Goal: Information Seeking & Learning: Learn about a topic

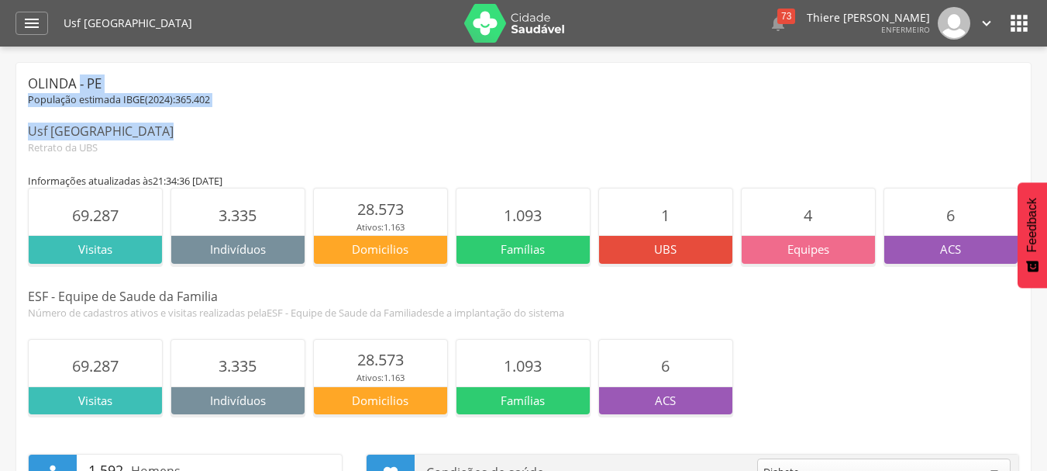
drag, startPoint x: 33, startPoint y: 84, endPoint x: 150, endPoint y: 127, distance: 123.9
click at [150, 127] on div "Olinda - PE População estimada IBGE( 2024 ): 365.402 Usf Alto do Sol Nascente R…" at bounding box center [524, 114] width 992 height 80
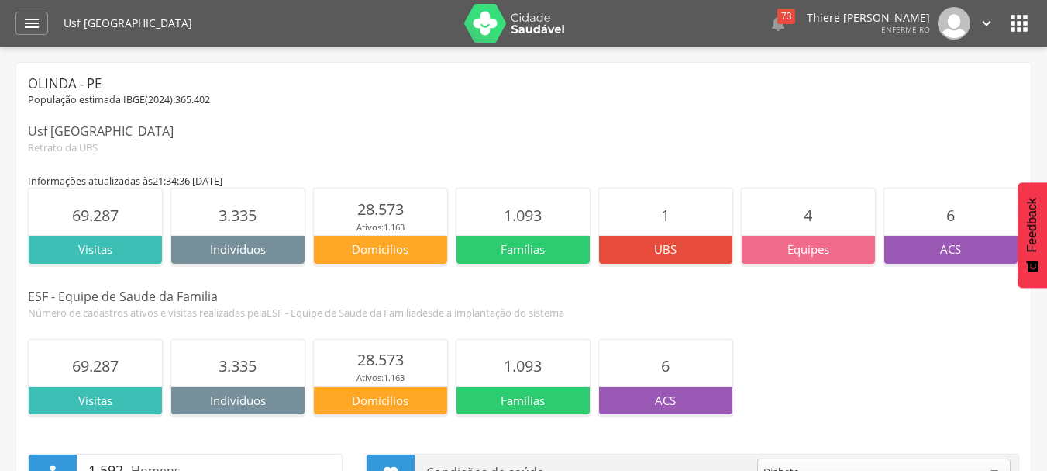
click at [112, 178] on div "Informações atualizadas às 21:34:36 do dia 13/08/2025" at bounding box center [524, 181] width 992 height 14
click at [519, 242] on p "Famílias" at bounding box center [523, 249] width 133 height 16
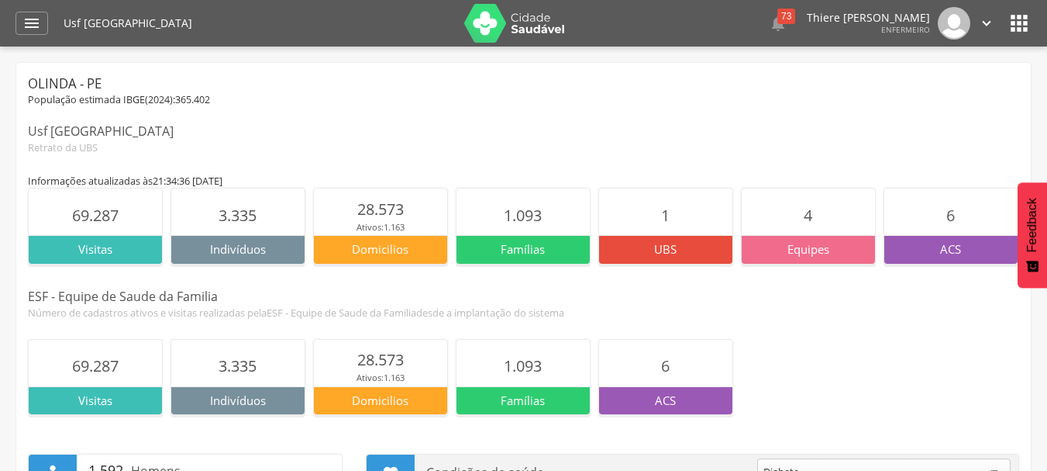
click at [519, 242] on p "Famílias" at bounding box center [523, 249] width 133 height 16
click at [817, 254] on p "Equipes" at bounding box center [808, 249] width 133 height 16
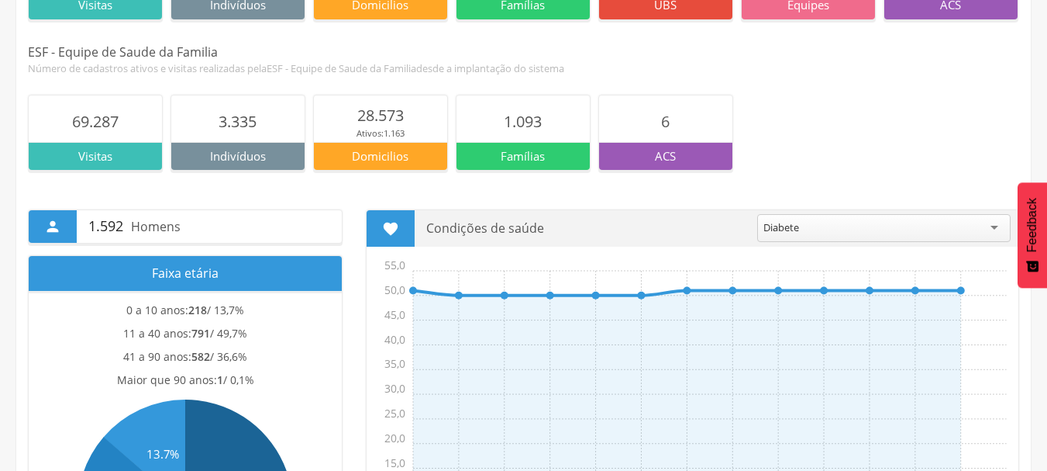
scroll to position [155, 0]
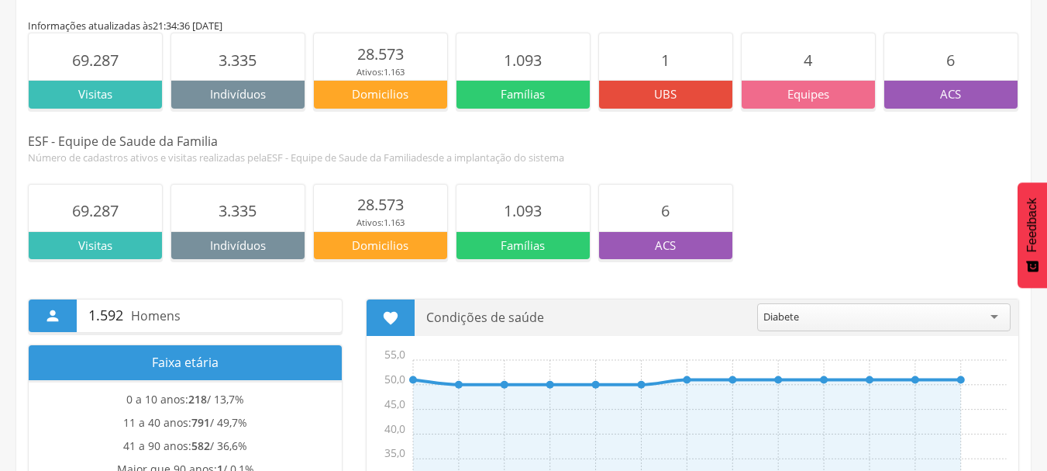
click at [395, 89] on p "Domicilios" at bounding box center [380, 94] width 133 height 16
drag, startPoint x: 49, startPoint y: 133, endPoint x: 102, endPoint y: 139, distance: 53.1
click at [105, 135] on div "ESF - Equipe de Saude da Familia" at bounding box center [524, 142] width 992 height 18
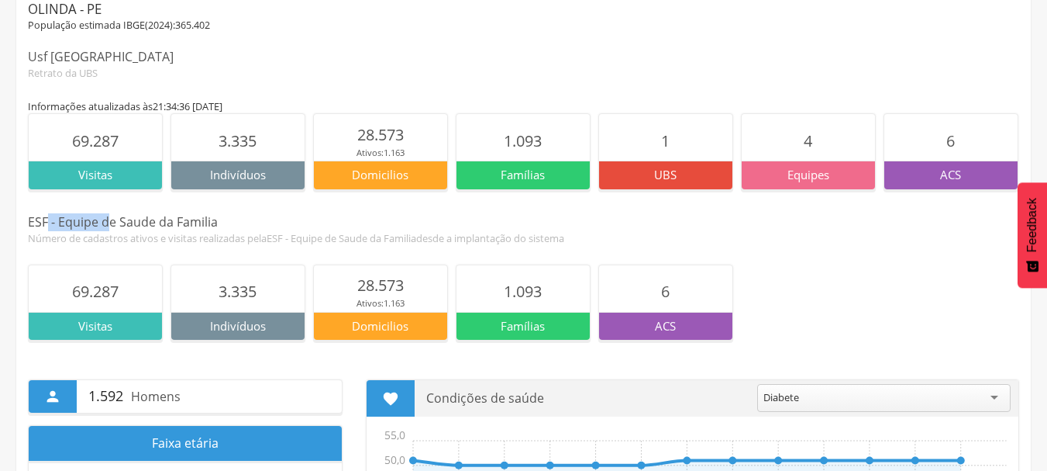
scroll to position [0, 0]
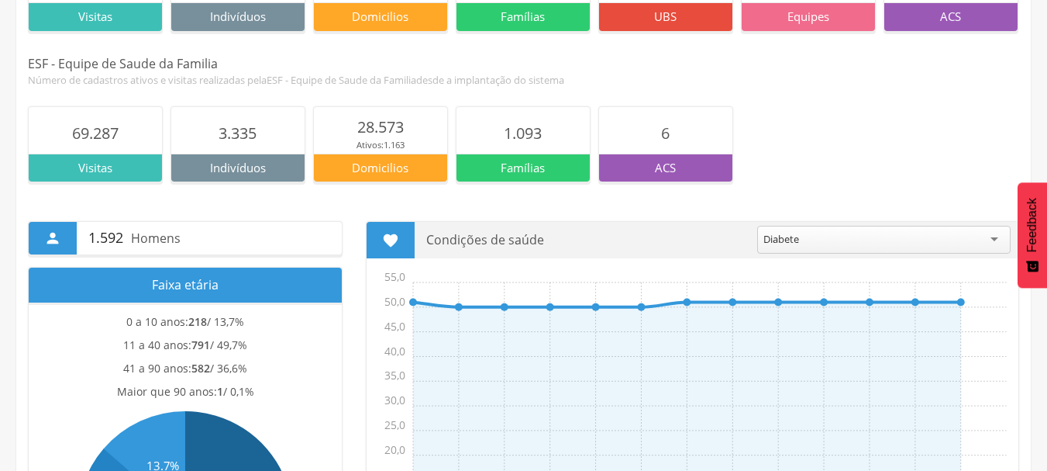
click at [148, 147] on section "69.287" at bounding box center [95, 130] width 133 height 47
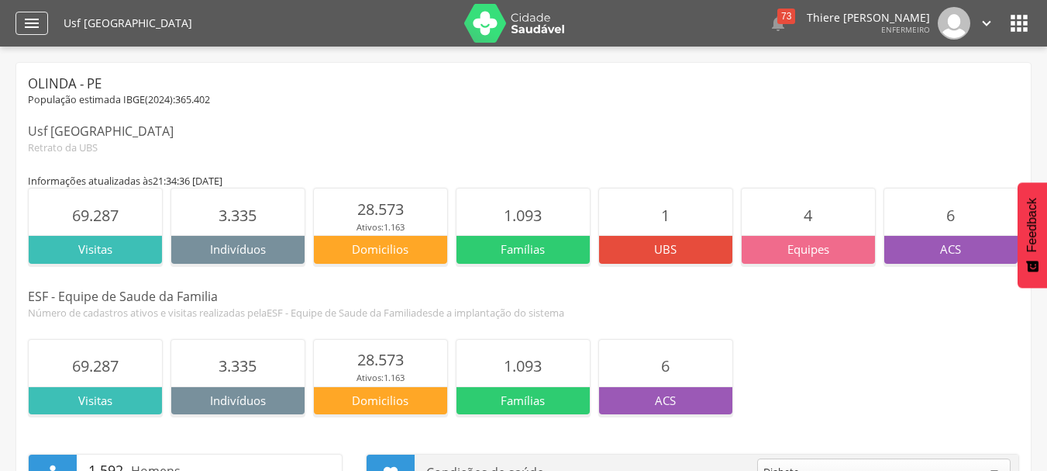
click at [34, 12] on div "" at bounding box center [32, 23] width 33 height 23
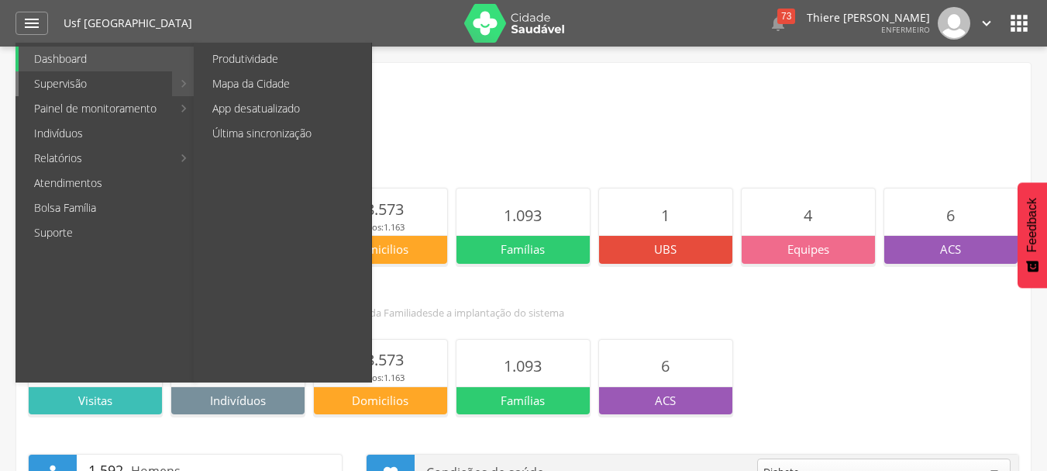
click at [61, 78] on link "Supervisão" at bounding box center [95, 83] width 153 height 25
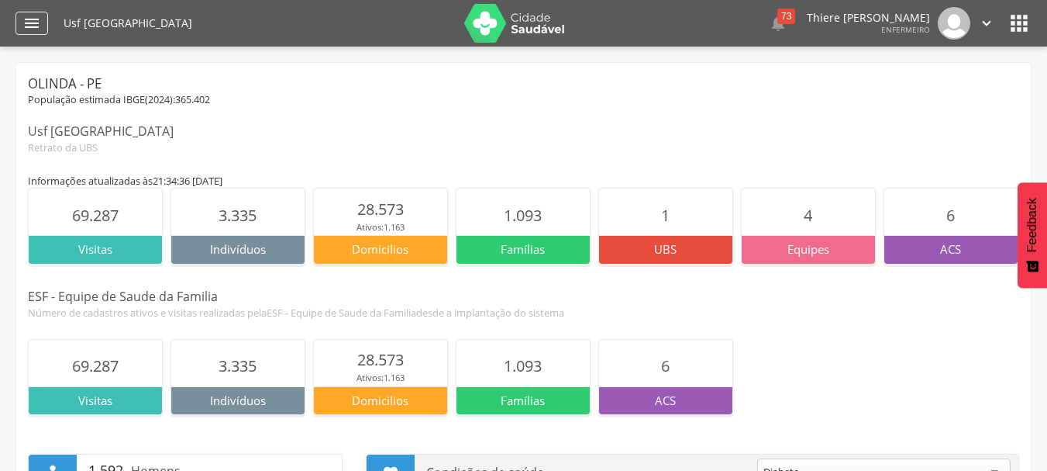
click at [34, 26] on icon "" at bounding box center [31, 23] width 19 height 19
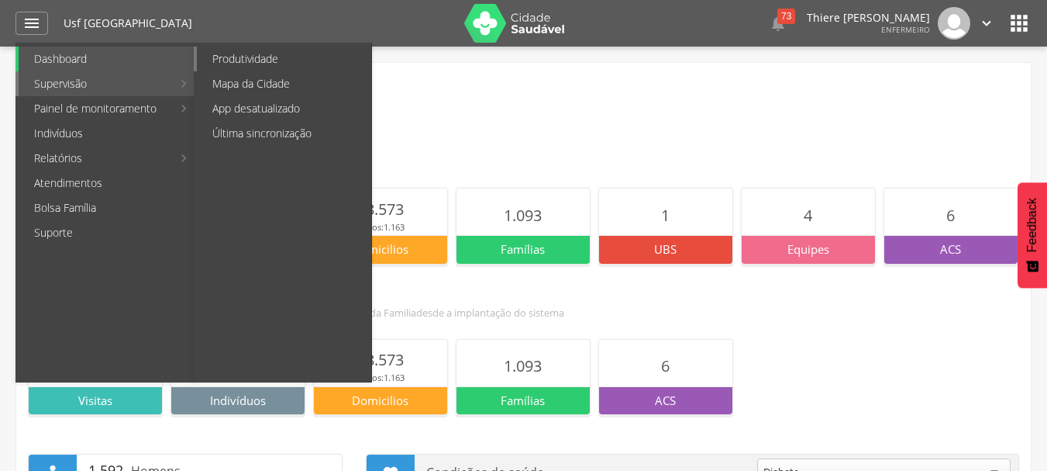
click at [239, 66] on link "Produtividade" at bounding box center [284, 59] width 174 height 25
type input "**********"
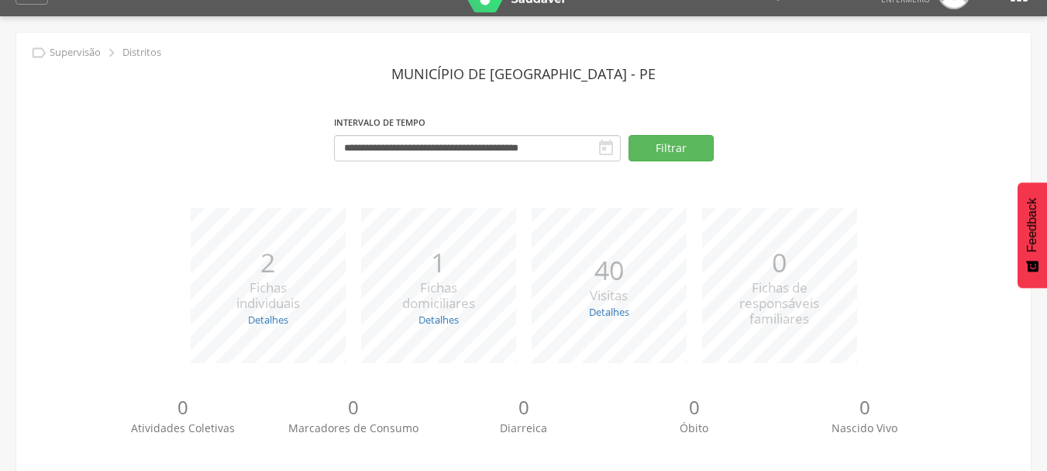
scroll to position [16, 0]
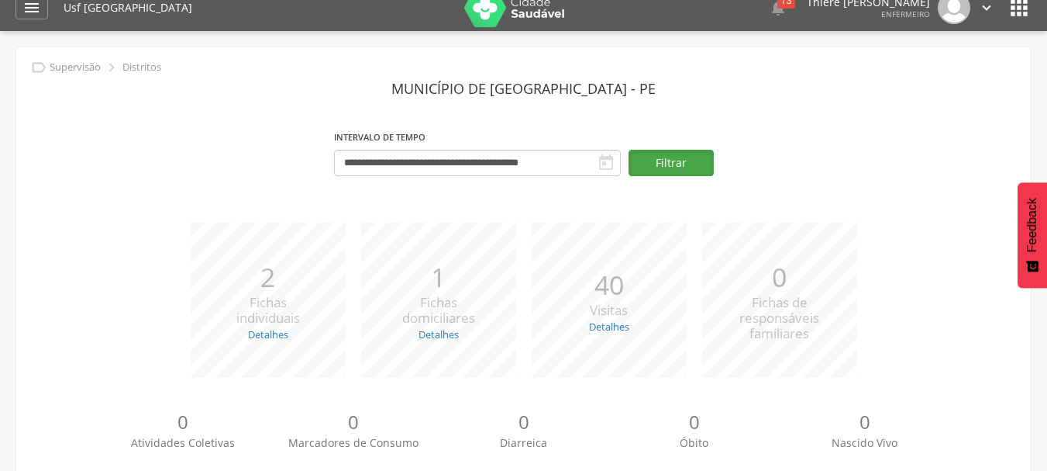
click at [684, 154] on button "Filtrar" at bounding box center [671, 163] width 85 height 26
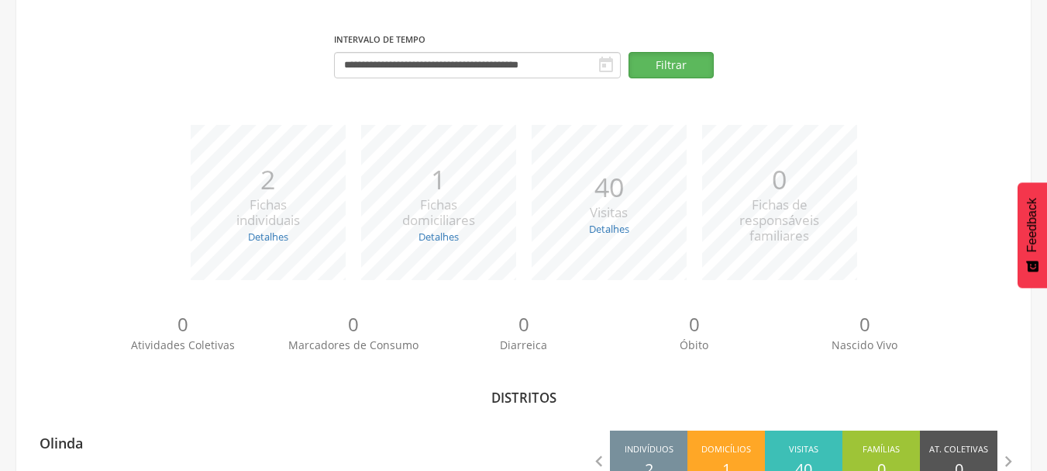
scroll to position [171, 0]
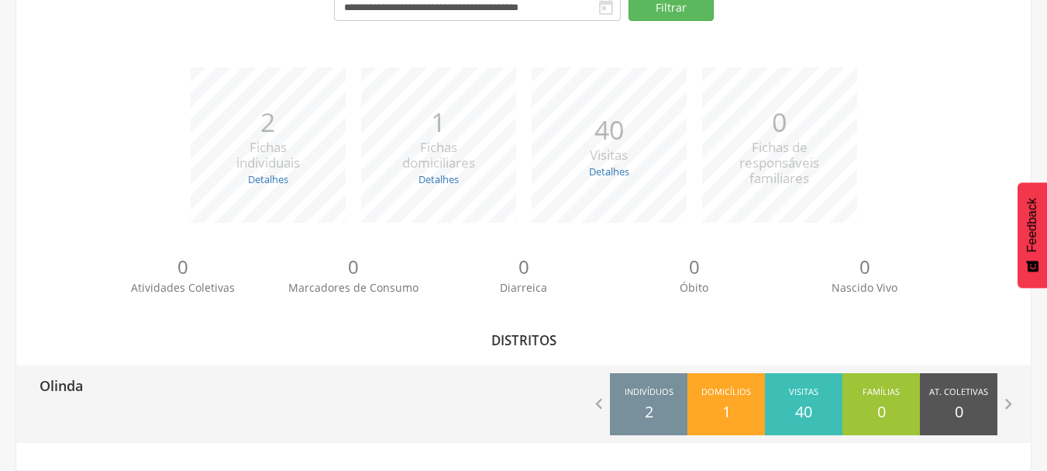
click at [562, 395] on div " Indivíduos 2 Domicílios 1 Visitas 40 Famílias 0 At. Coletivas 0 M. Consumo 0 …" at bounding box center [778, 404] width 508 height 78
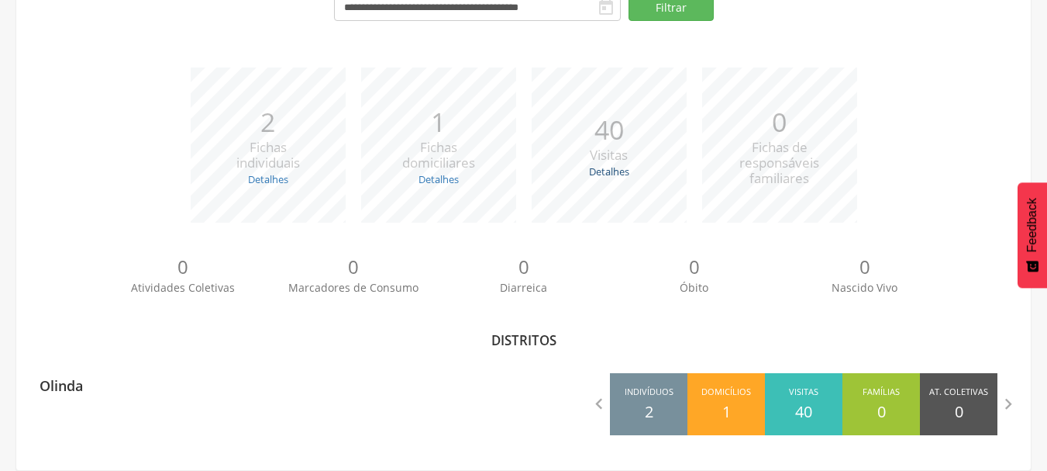
click at [609, 171] on link "Detalhes" at bounding box center [609, 171] width 40 height 14
click at [713, 181] on div "*** 0 Fichas de responsáveis familiares" at bounding box center [780, 144] width 171 height 155
click at [438, 181] on link "Detalhes" at bounding box center [439, 179] width 40 height 14
click at [262, 178] on link "Detalhes" at bounding box center [268, 179] width 40 height 14
click at [551, 189] on div "*** 40 Visitas Detalhes Realizadas: 37 Recusadas: 1 Ausentes: 2" at bounding box center [609, 144] width 171 height 155
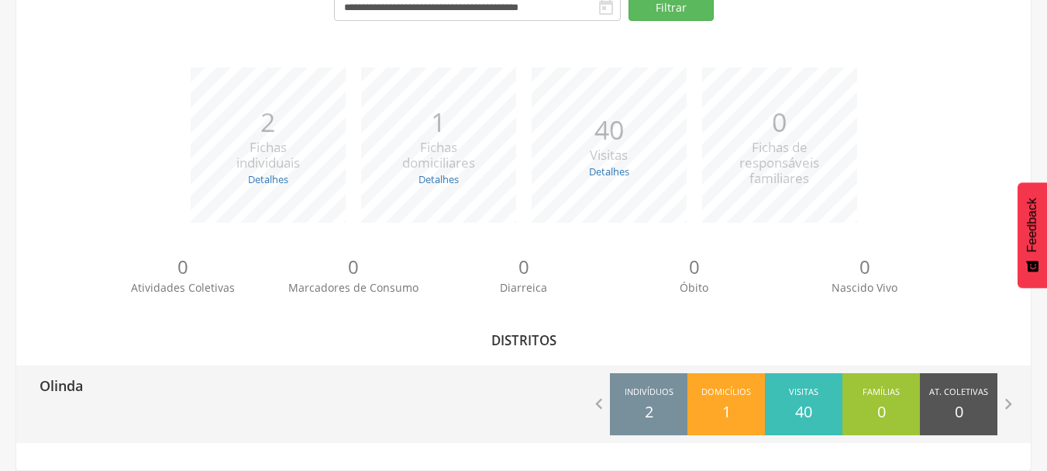
click at [663, 413] on div "Indivíduos 2" at bounding box center [649, 404] width 78 height 62
click at [747, 414] on div "Domicílios 1" at bounding box center [727, 404] width 78 height 62
drag, startPoint x: 980, startPoint y: 427, endPoint x: 995, endPoint y: 418, distance: 17.4
click at [981, 427] on div "At. Coletivas 0" at bounding box center [959, 404] width 78 height 62
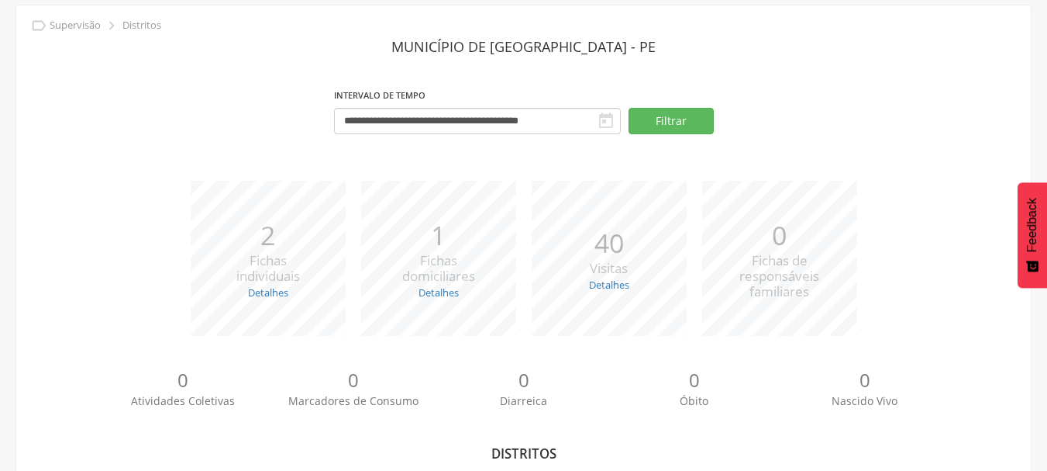
scroll to position [0, 0]
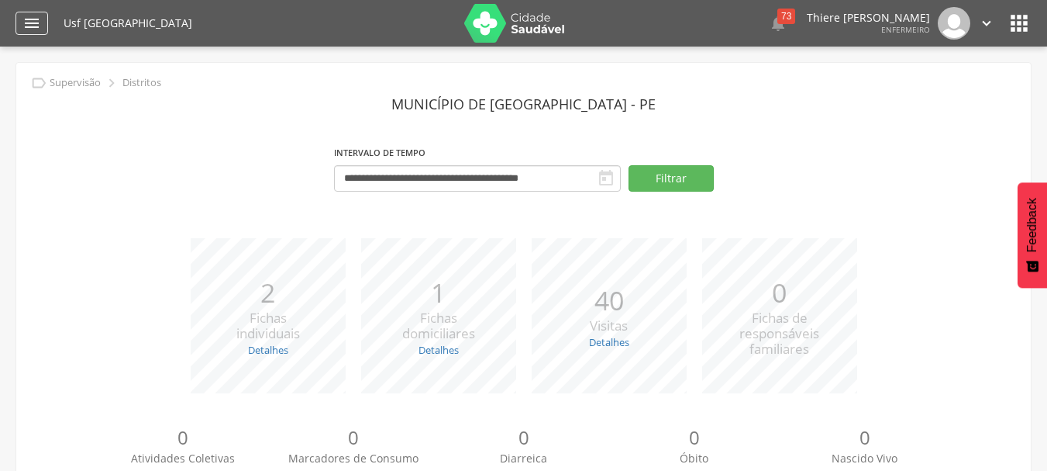
click at [42, 30] on div "" at bounding box center [32, 23] width 33 height 23
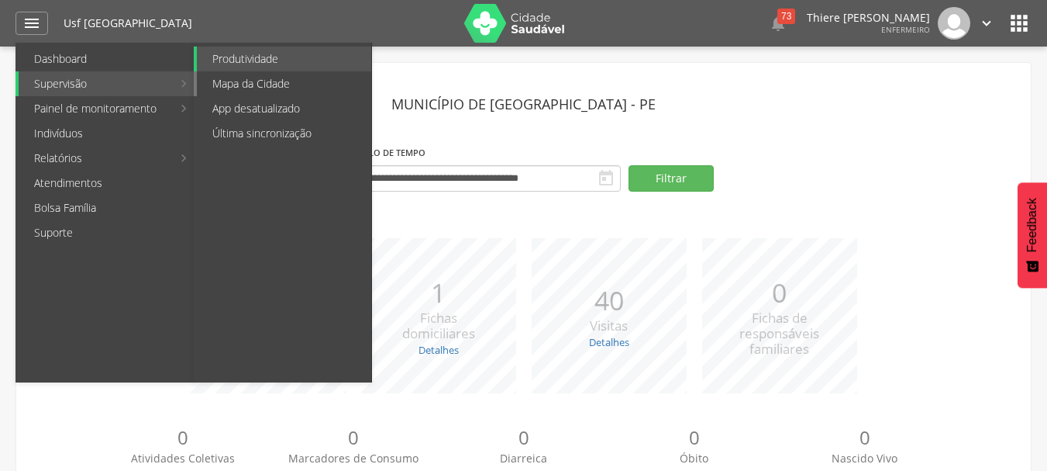
click at [250, 91] on link "Mapa da Cidade" at bounding box center [284, 83] width 174 height 25
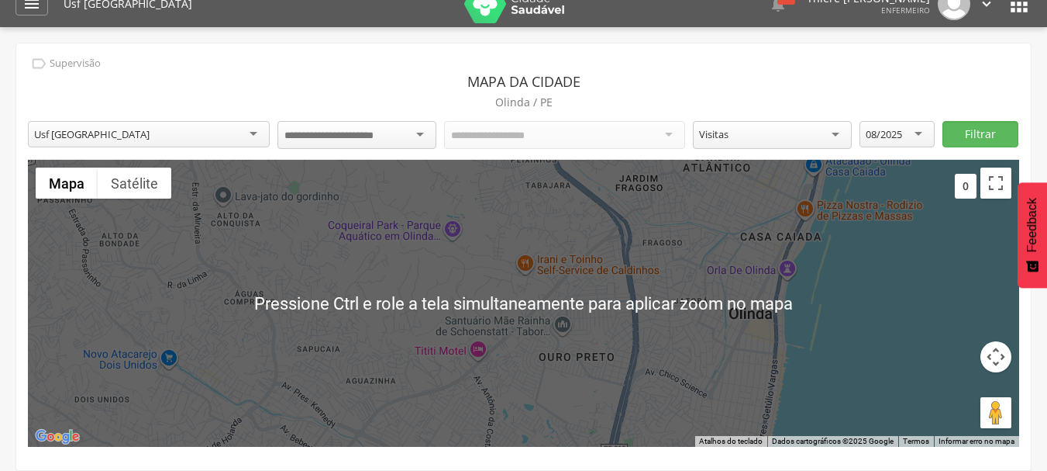
scroll to position [47, 0]
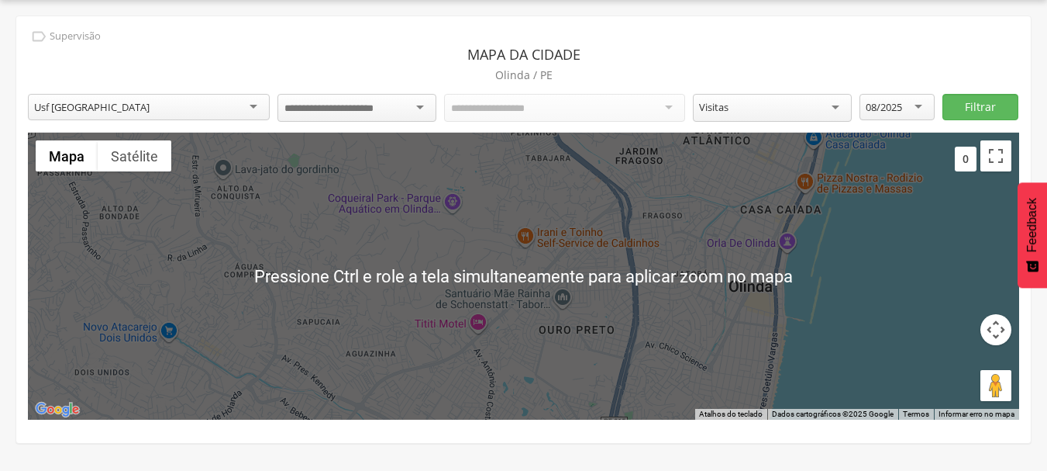
click at [538, 282] on div at bounding box center [524, 276] width 992 height 287
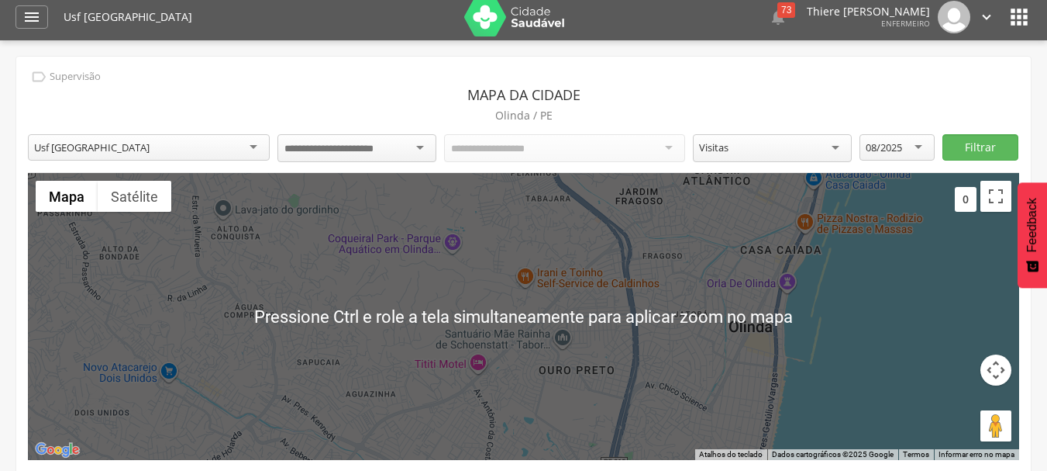
scroll to position [0, 0]
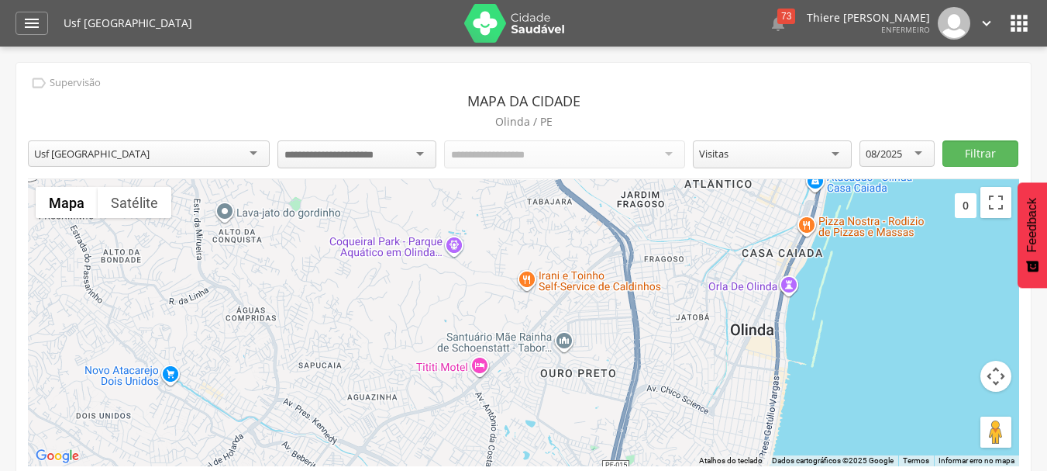
drag, startPoint x: 567, startPoint y: 285, endPoint x: 570, endPoint y: 275, distance: 9.6
click at [571, 275] on div at bounding box center [524, 322] width 992 height 287
click at [33, 24] on icon "" at bounding box center [31, 23] width 19 height 19
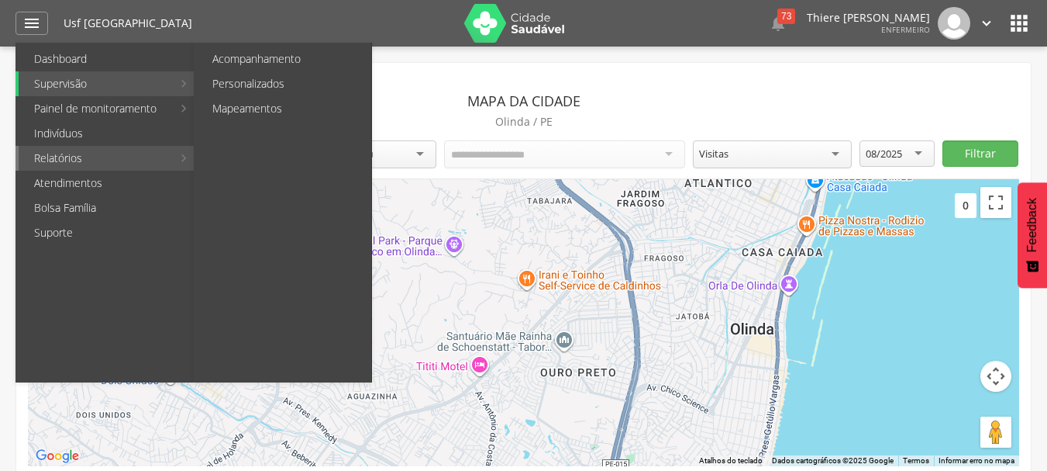
click at [98, 154] on link "Relatórios" at bounding box center [95, 158] width 153 height 25
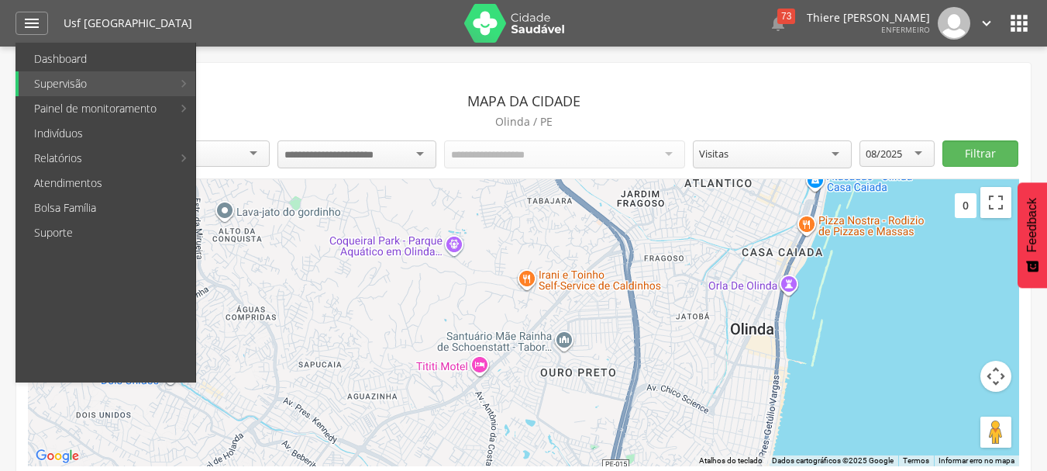
drag, startPoint x: 260, startPoint y: 56, endPoint x: 253, endPoint y: 64, distance: 9.9
click at [260, 58] on link "Acompanhamento" at bounding box center [284, 59] width 174 height 25
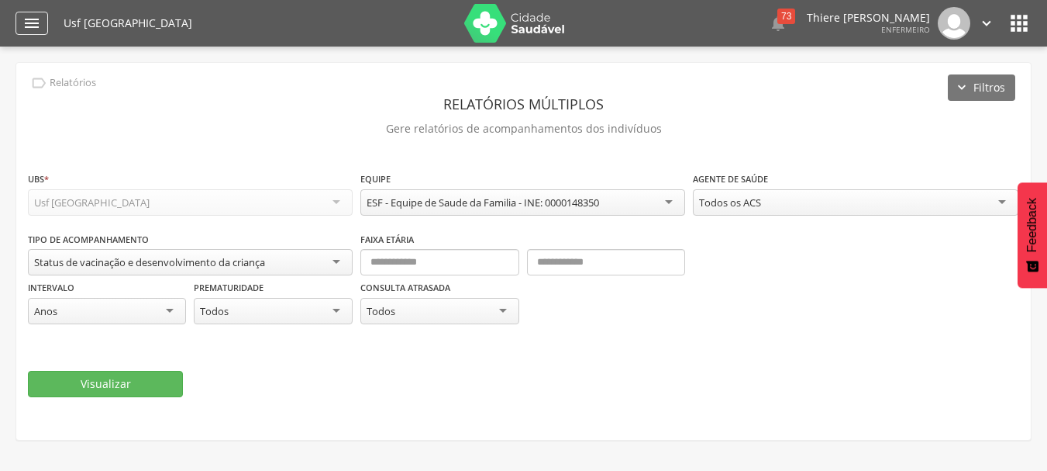
drag, startPoint x: 24, startPoint y: 47, endPoint x: 24, endPoint y: 25, distance: 22.5
click at [24, 42] on div " Dashboard Supervisão Produtividade Mapa da Cidade App desatualizado Última si…" at bounding box center [523, 235] width 1047 height 471
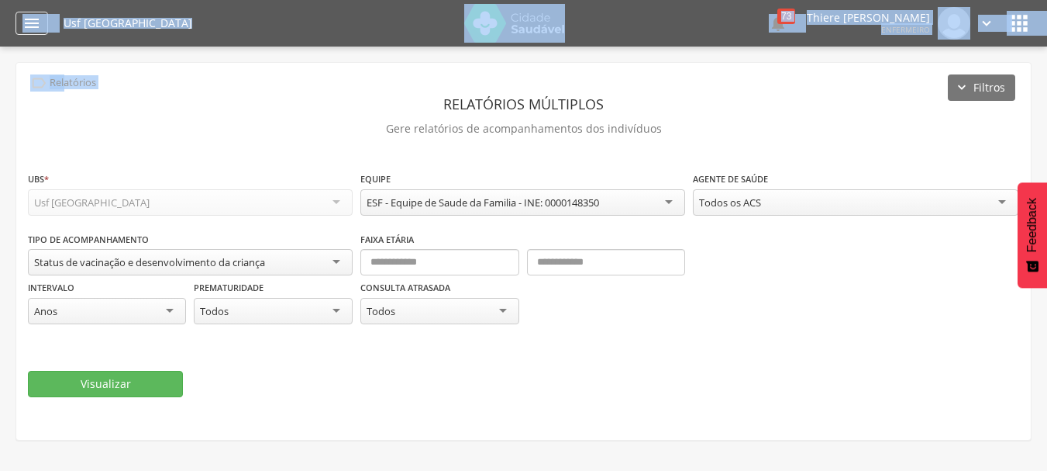
click at [24, 25] on icon "" at bounding box center [31, 23] width 19 height 19
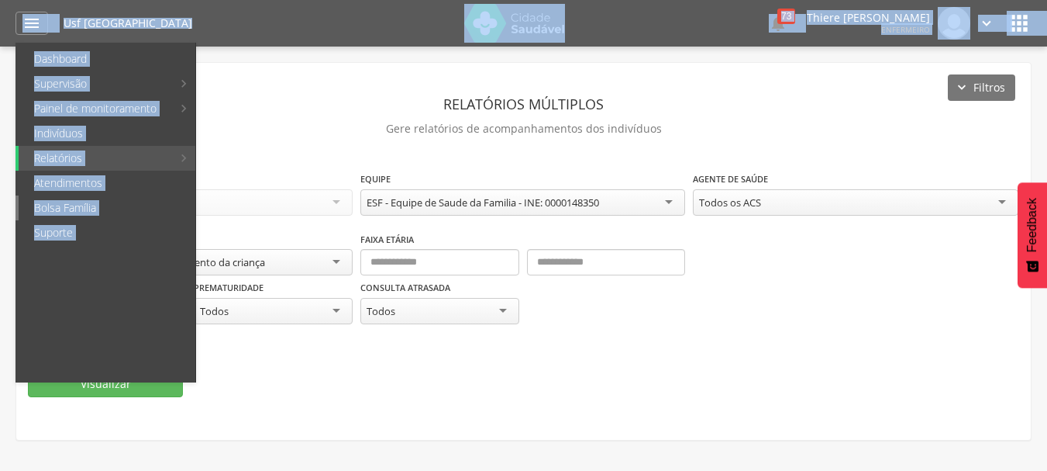
click at [100, 207] on link "Bolsa Família" at bounding box center [107, 207] width 177 height 25
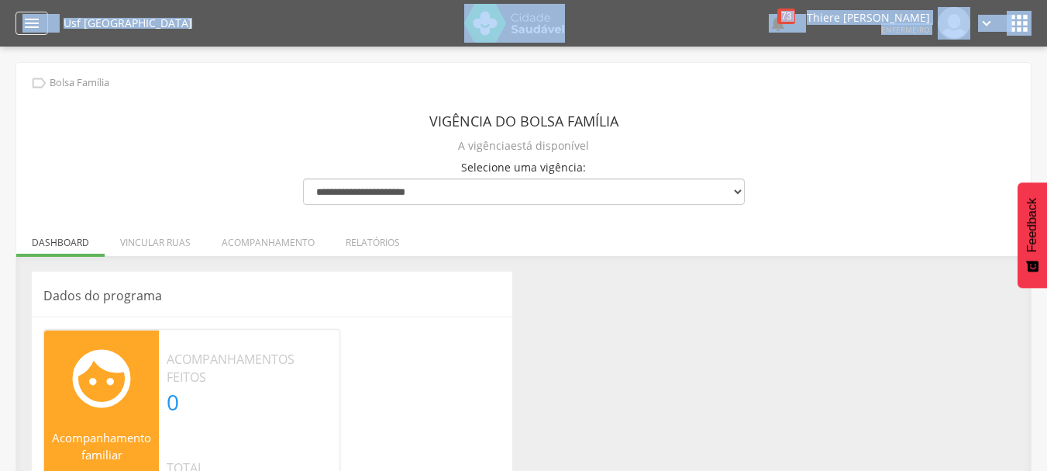
click at [21, 21] on div "" at bounding box center [32, 23] width 33 height 23
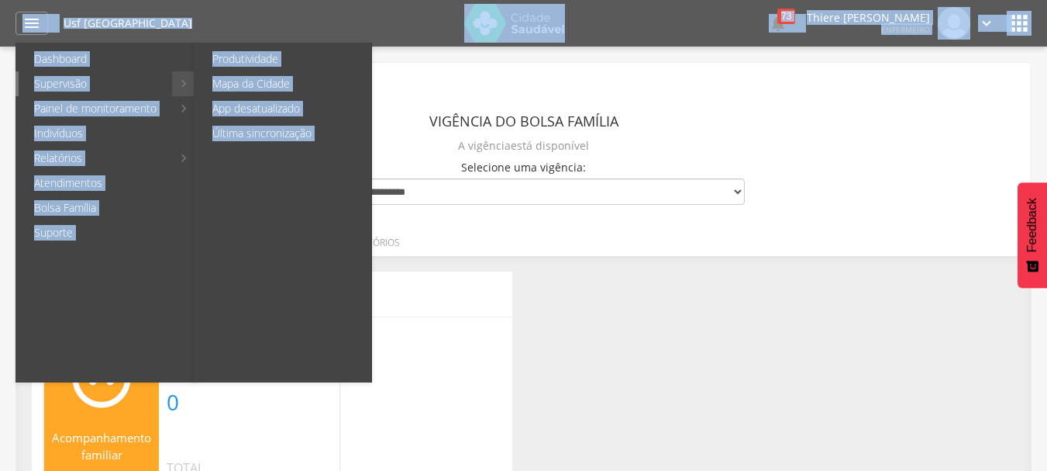
click at [117, 77] on link "Supervisão" at bounding box center [95, 83] width 153 height 25
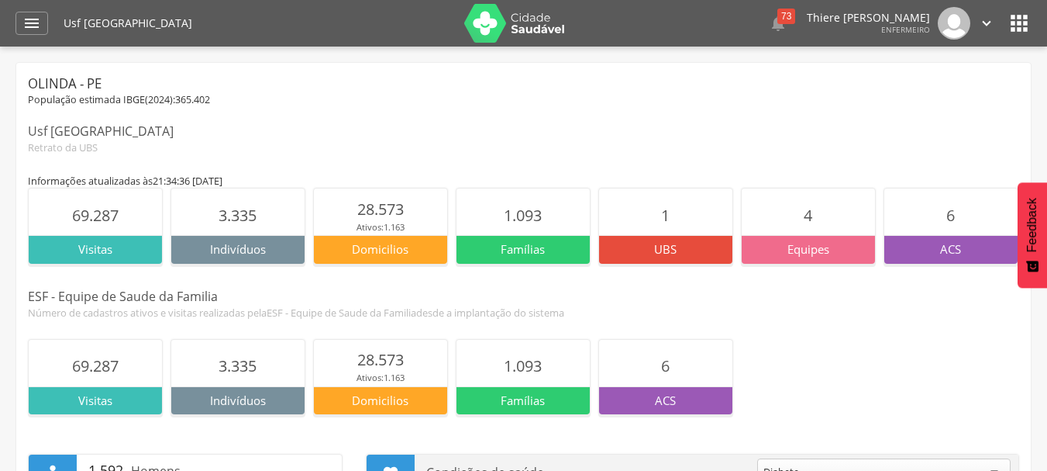
click at [388, 247] on p "Domicilios" at bounding box center [380, 249] width 133 height 16
click at [523, 247] on p "Famílias" at bounding box center [523, 249] width 133 height 16
drag, startPoint x: 523, startPoint y: 247, endPoint x: 629, endPoint y: 136, distance: 153.5
click at [526, 235] on div "Famílias" at bounding box center [523, 249] width 133 height 28
click at [481, 22] on img at bounding box center [514, 23] width 101 height 39
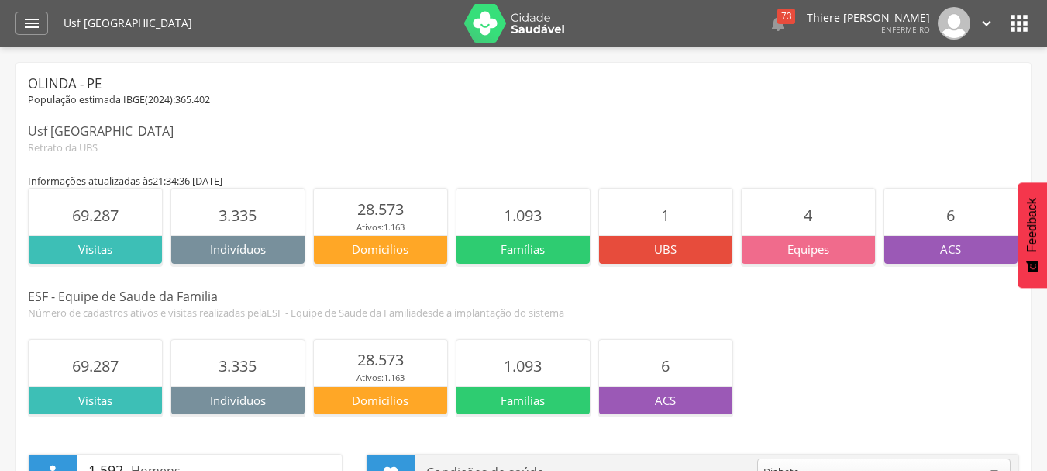
click at [391, 250] on p "Domicilios" at bounding box center [380, 249] width 133 height 16
click at [996, 22] on div "Usf Alto do Sol Nascente  73  Lorem ipsum dolor sit amet, sed do eiusmod temp…" at bounding box center [548, 23] width 968 height 47
click at [973, 27] on div " Configurações Sair" at bounding box center [962, 23] width 65 height 33
click at [987, 26] on icon "" at bounding box center [986, 23] width 17 height 17
drag, startPoint x: 987, startPoint y: 26, endPoint x: 995, endPoint y: 24, distance: 7.9
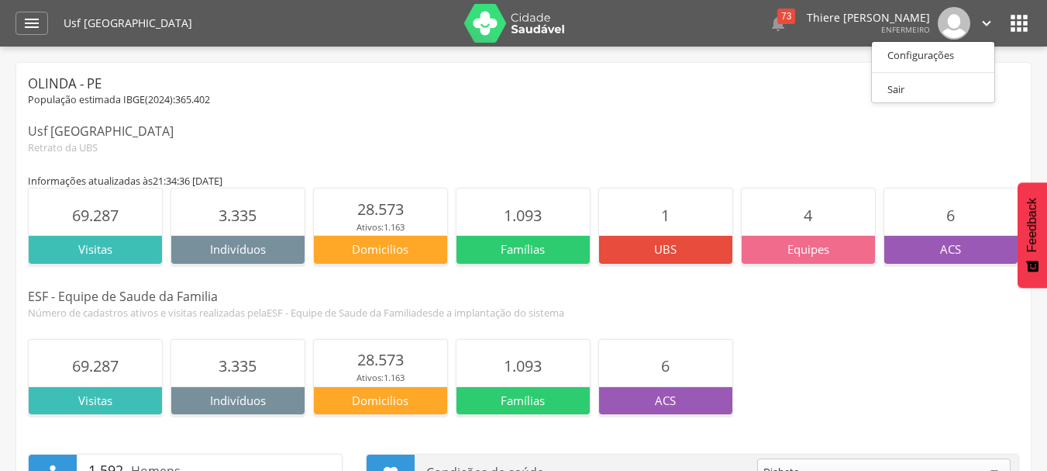
click at [988, 26] on icon "" at bounding box center [986, 23] width 17 height 17
click at [1005, 20] on div "Usf Alto do Sol Nascente  73  Lorem ipsum dolor sit amet, sed do eiusmod temp…" at bounding box center [548, 23] width 968 height 47
click at [1016, 22] on icon "" at bounding box center [1019, 23] width 25 height 25
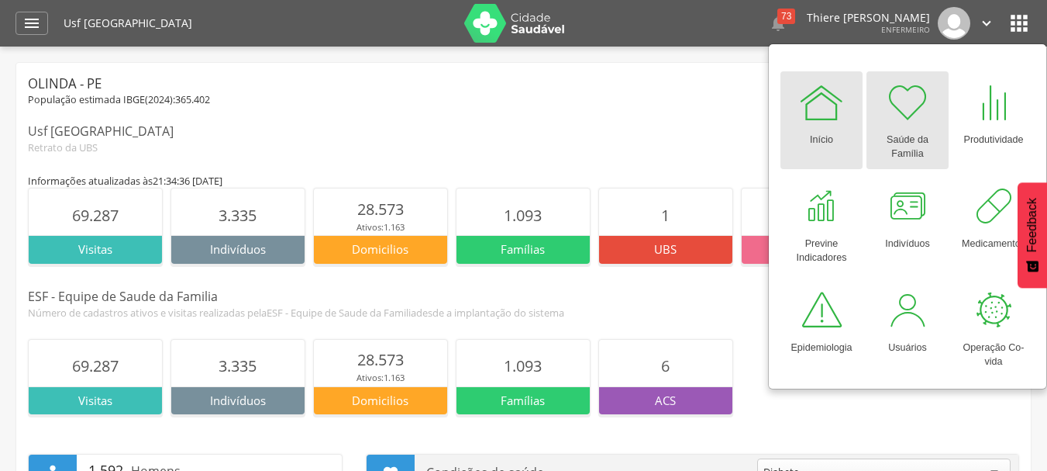
click at [926, 88] on div at bounding box center [908, 102] width 47 height 47
